Goal: Task Accomplishment & Management: Manage account settings

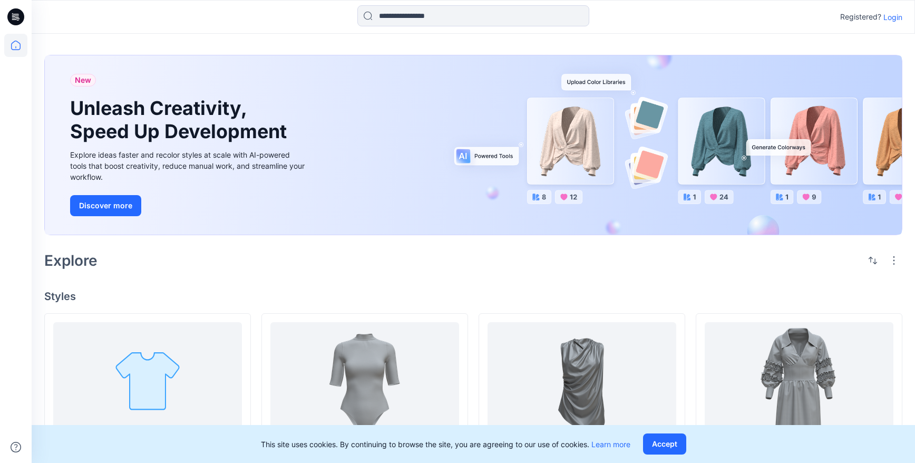
click at [899, 16] on p "Login" at bounding box center [892, 17] width 19 height 11
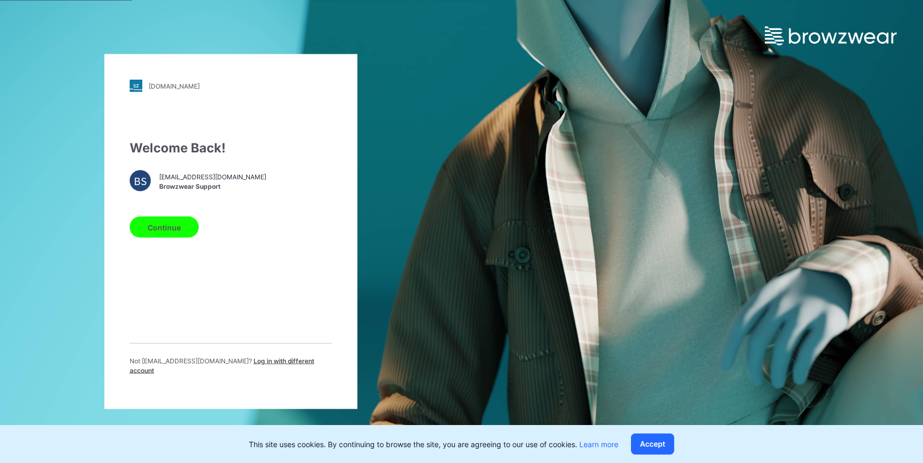
click at [181, 231] on button "Continue" at bounding box center [164, 227] width 69 height 21
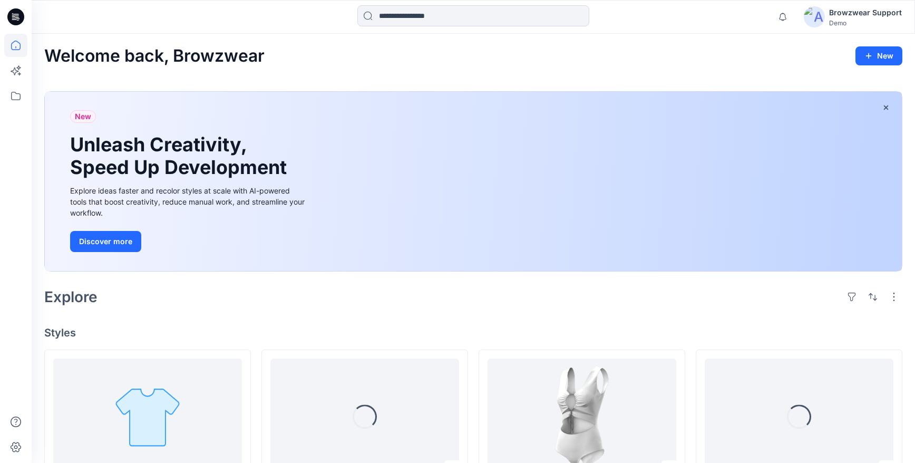
click at [840, 19] on div "Demo" at bounding box center [865, 23] width 73 height 8
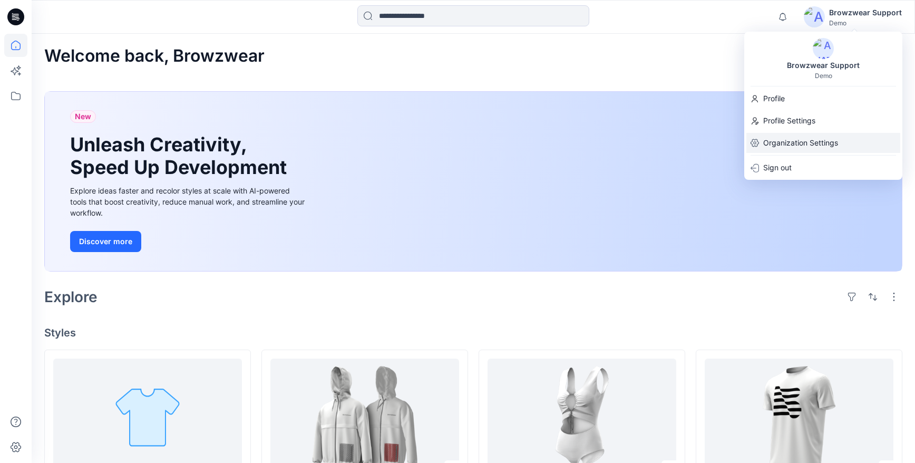
click at [782, 140] on p "Organization Settings" at bounding box center [800, 143] width 75 height 20
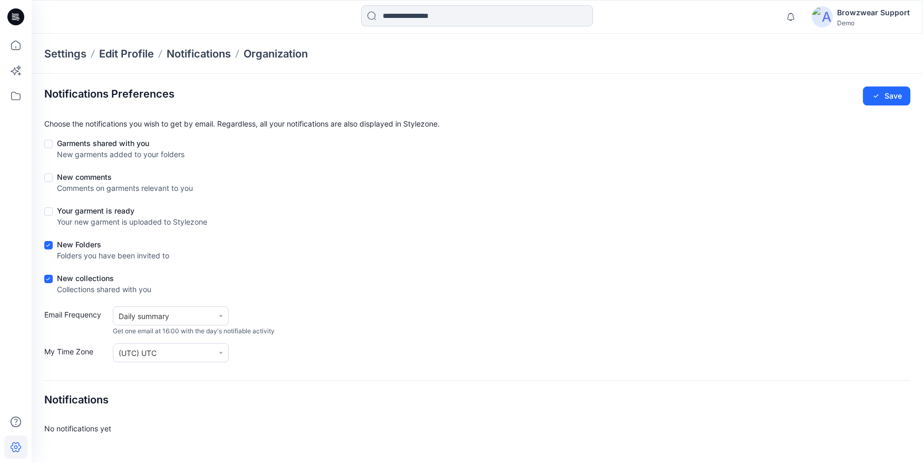
click at [853, 23] on div "Demo" at bounding box center [873, 23] width 73 height 8
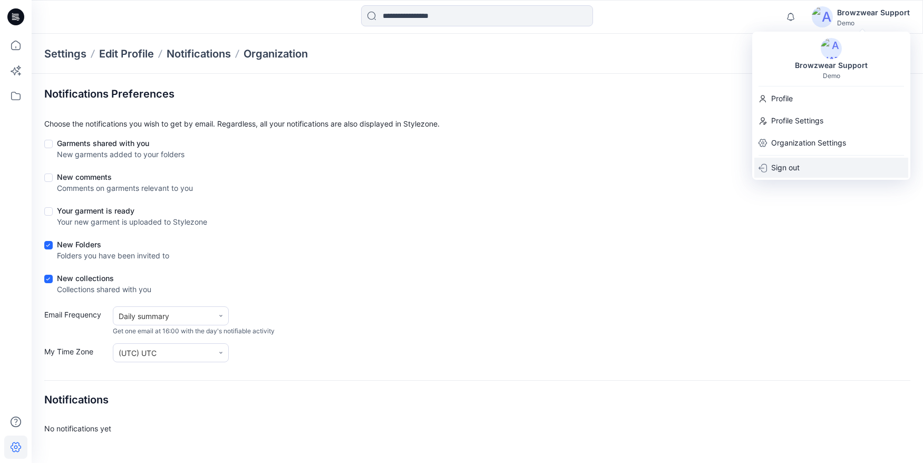
click at [802, 163] on div "Sign out" at bounding box center [831, 168] width 154 height 20
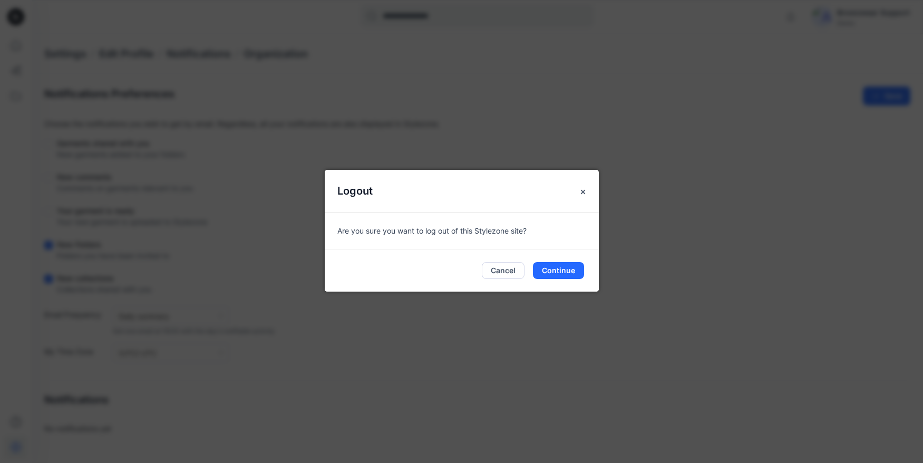
click at [612, 268] on div "Logout Are you sure you want to log out of this Stylezone site? Cancel Continue" at bounding box center [461, 231] width 923 height 463
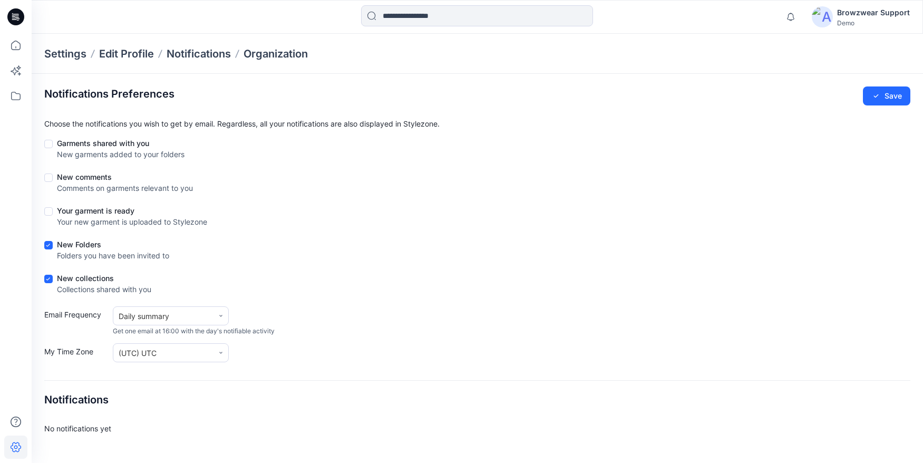
click at [565, 265] on div "New Folders Folders you have been invited to" at bounding box center [477, 252] width 866 height 26
click at [847, 14] on div "Browzwear Support" at bounding box center [873, 12] width 73 height 13
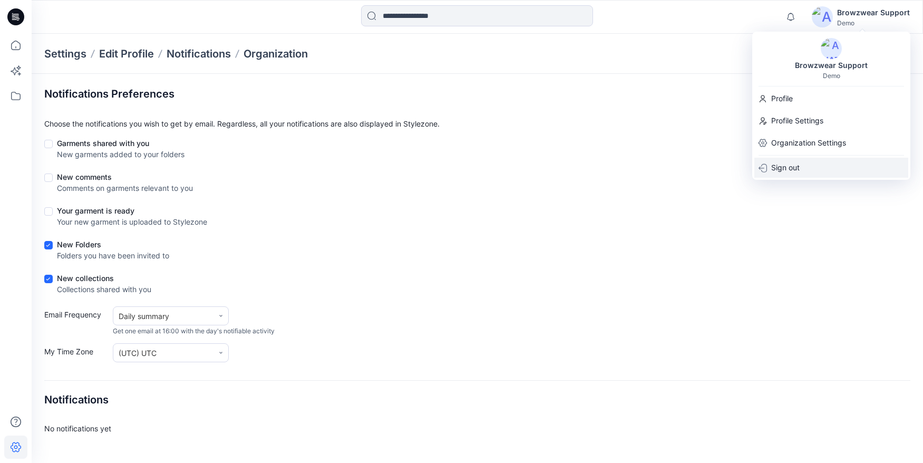
click at [809, 165] on div "Sign out" at bounding box center [831, 168] width 154 height 20
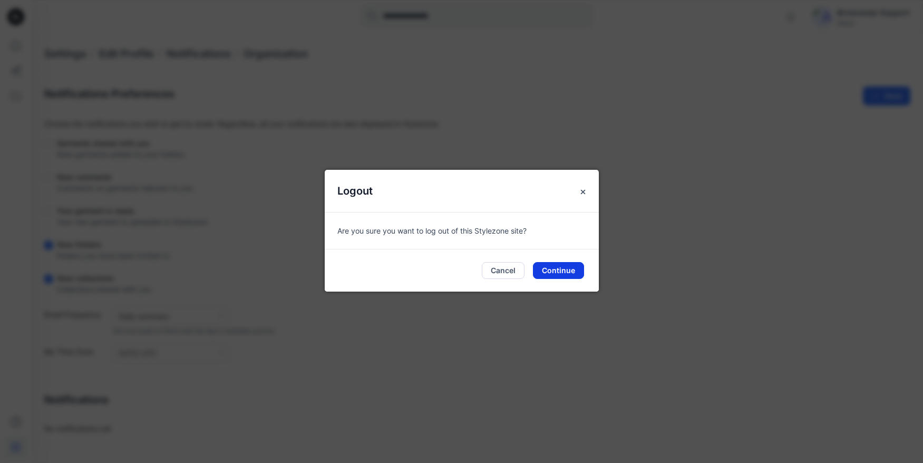
click at [560, 269] on button "Continue" at bounding box center [558, 270] width 51 height 17
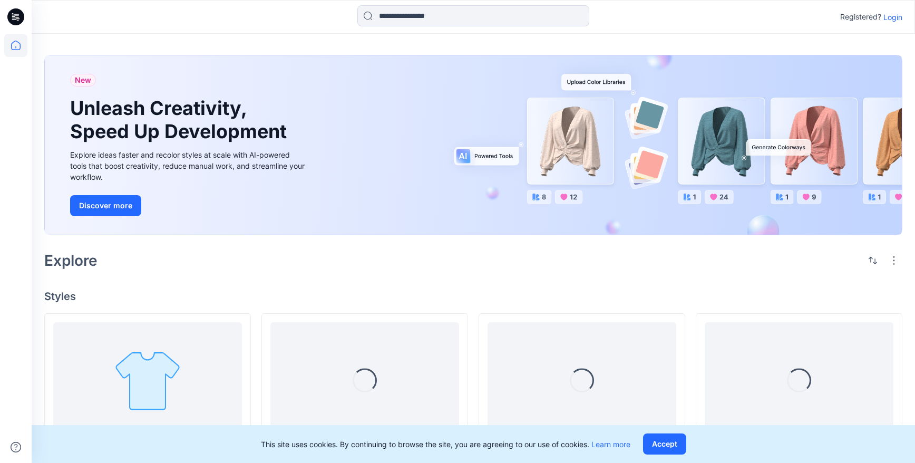
click at [894, 15] on p "Login" at bounding box center [892, 17] width 19 height 11
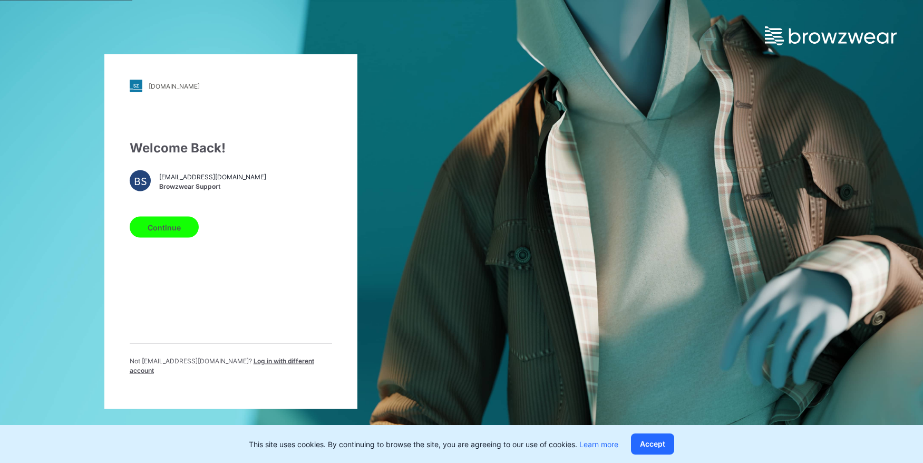
click at [270, 366] on span "Log in with different account" at bounding box center [222, 365] width 184 height 17
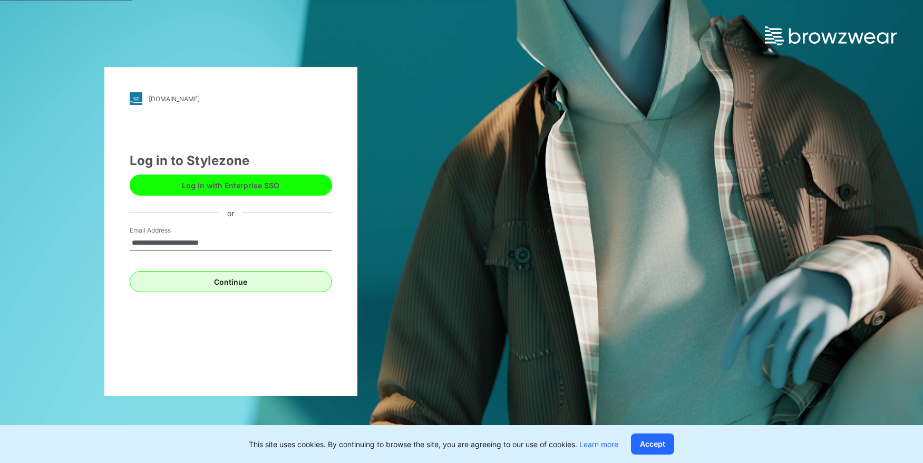
type input "**********"
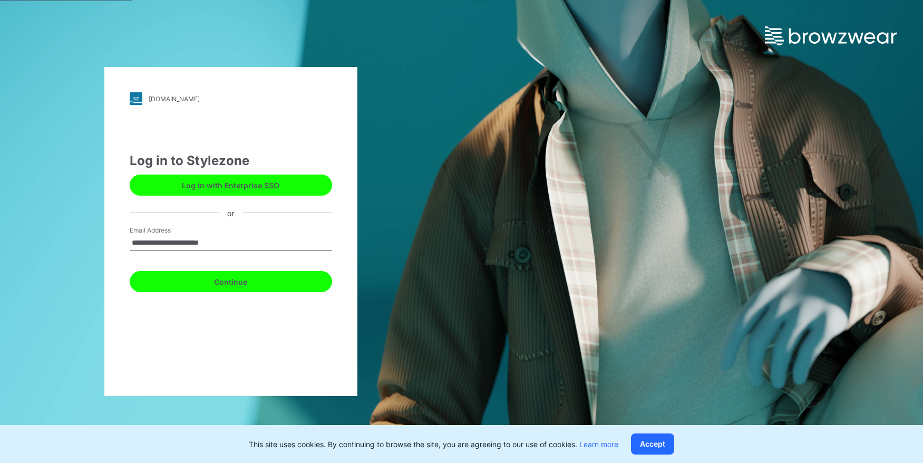
click at [162, 281] on button "Continue" at bounding box center [231, 281] width 202 height 21
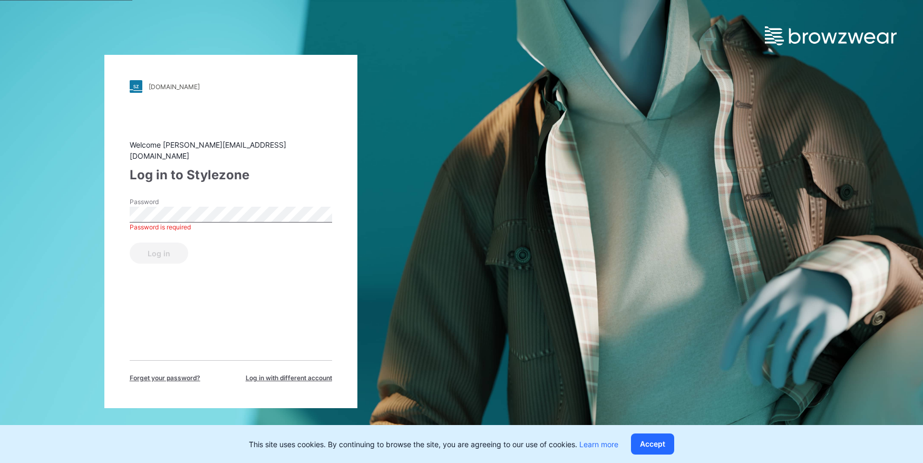
click at [236, 222] on div "Password is required" at bounding box center [231, 226] width 202 height 9
click at [130, 242] on button "Log in" at bounding box center [159, 252] width 58 height 21
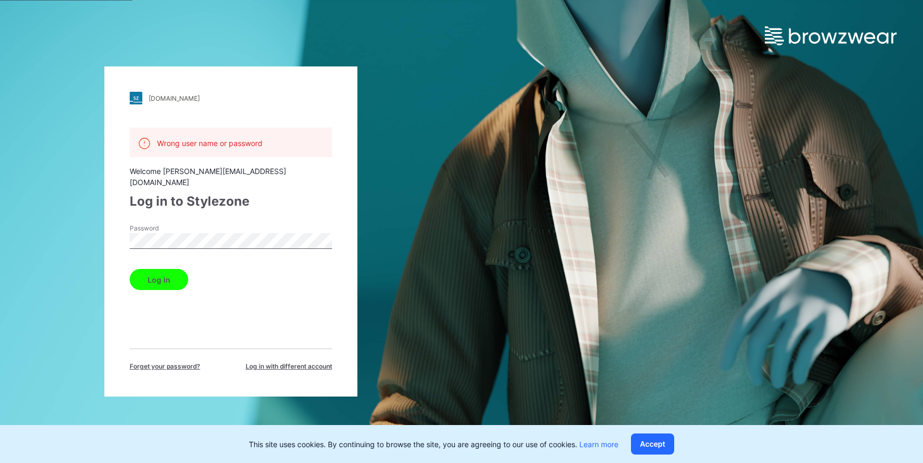
click at [304, 172] on div "Welcome stephanie.h@browzwear.com" at bounding box center [231, 176] width 202 height 22
click at [306, 362] on span "Log in with different account" at bounding box center [289, 366] width 86 height 9
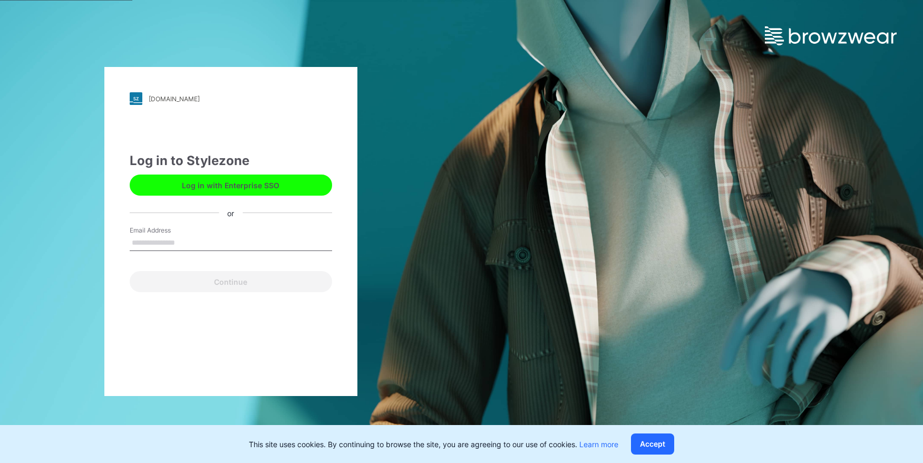
click at [216, 186] on button "Log in with Enterprise SSO" at bounding box center [231, 184] width 202 height 21
